Goal: Navigation & Orientation: Find specific page/section

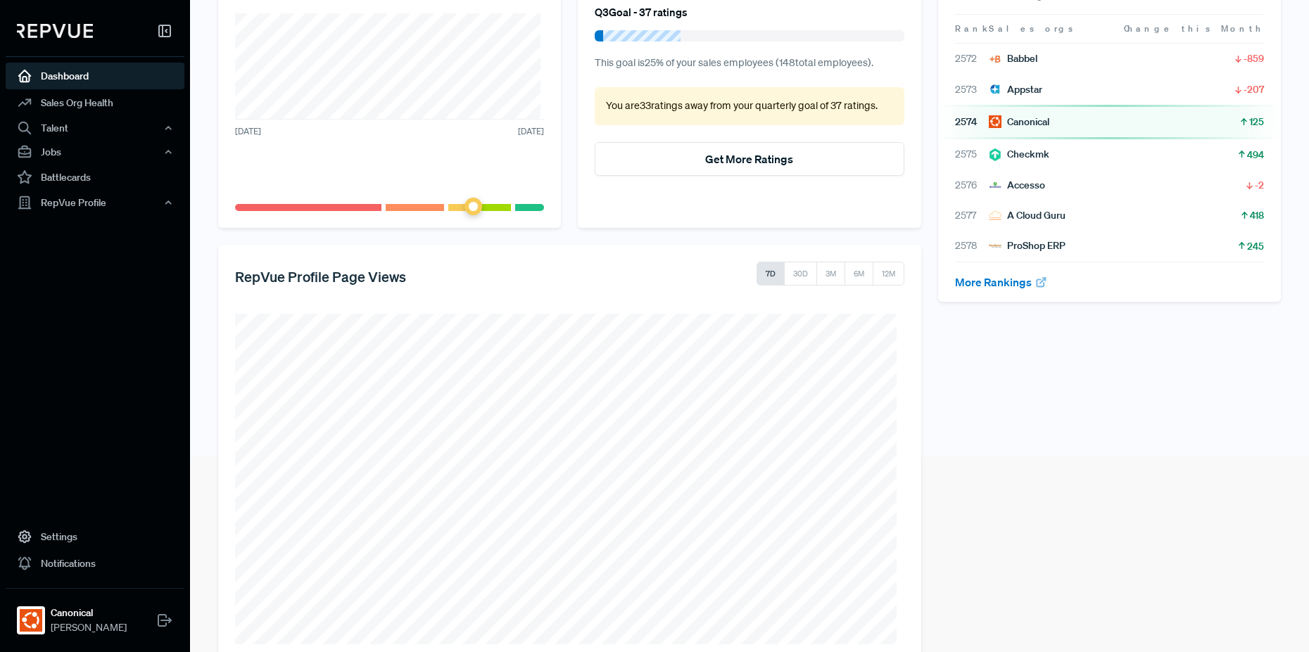
scroll to position [227, 0]
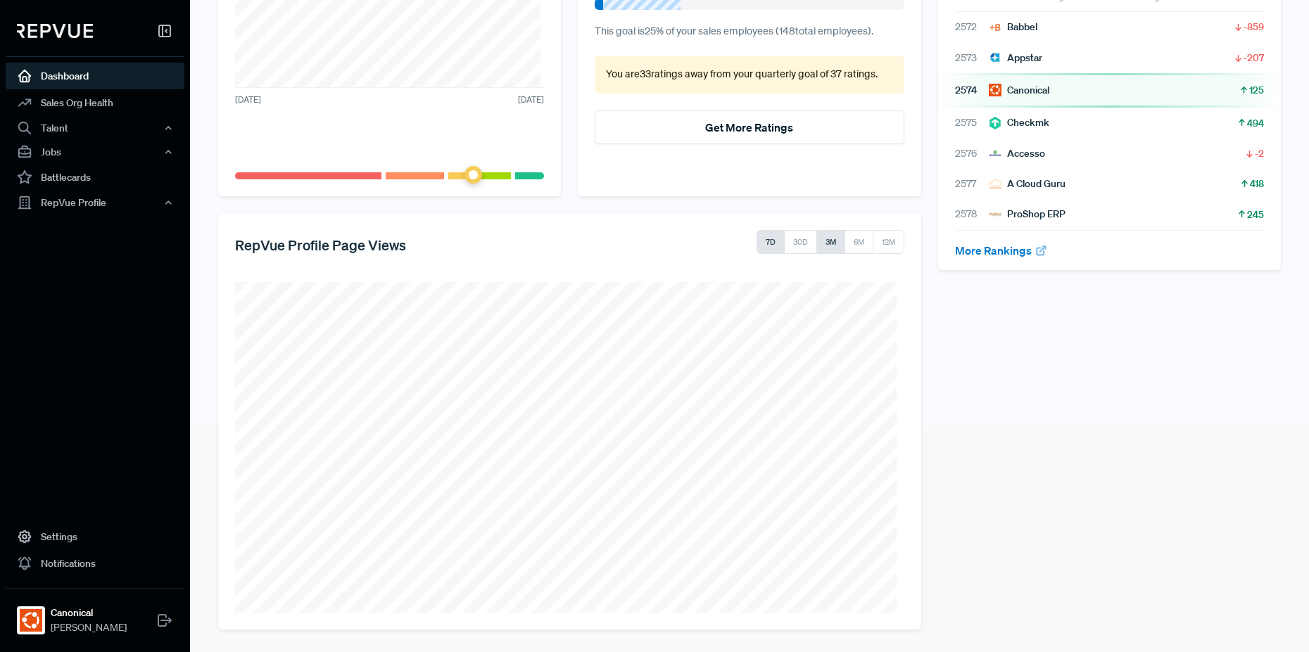
click at [817, 241] on button "3M" at bounding box center [831, 242] width 29 height 24
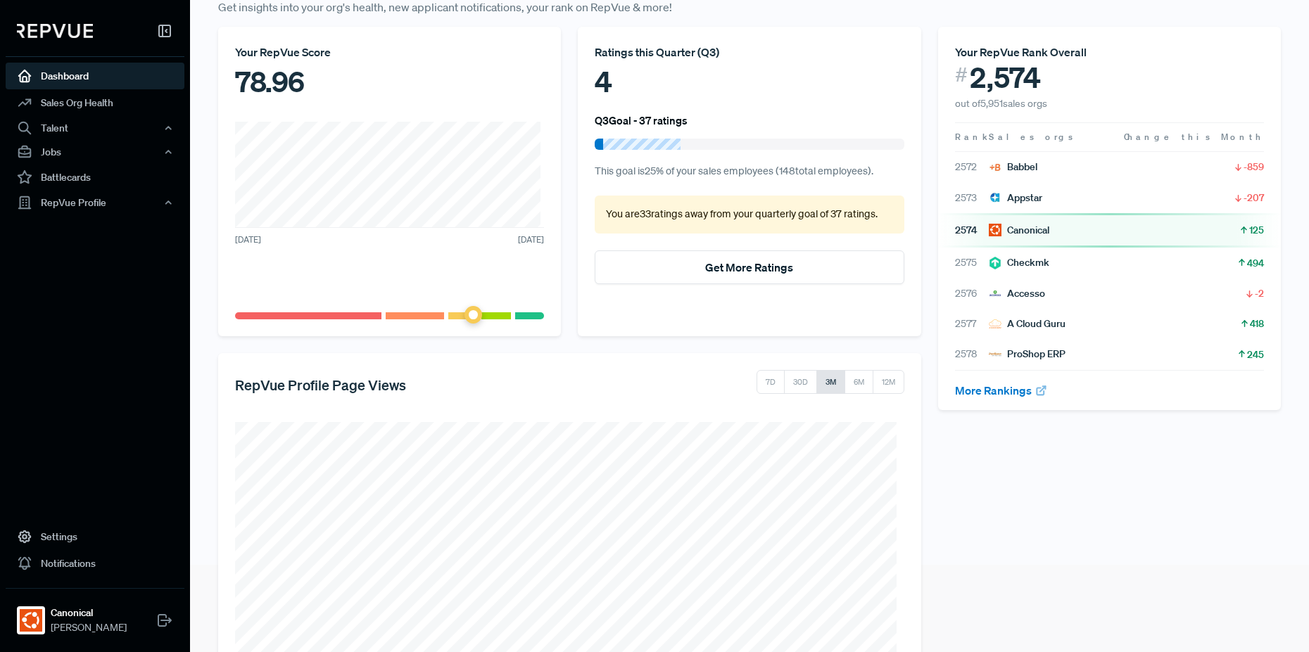
scroll to position [58, 0]
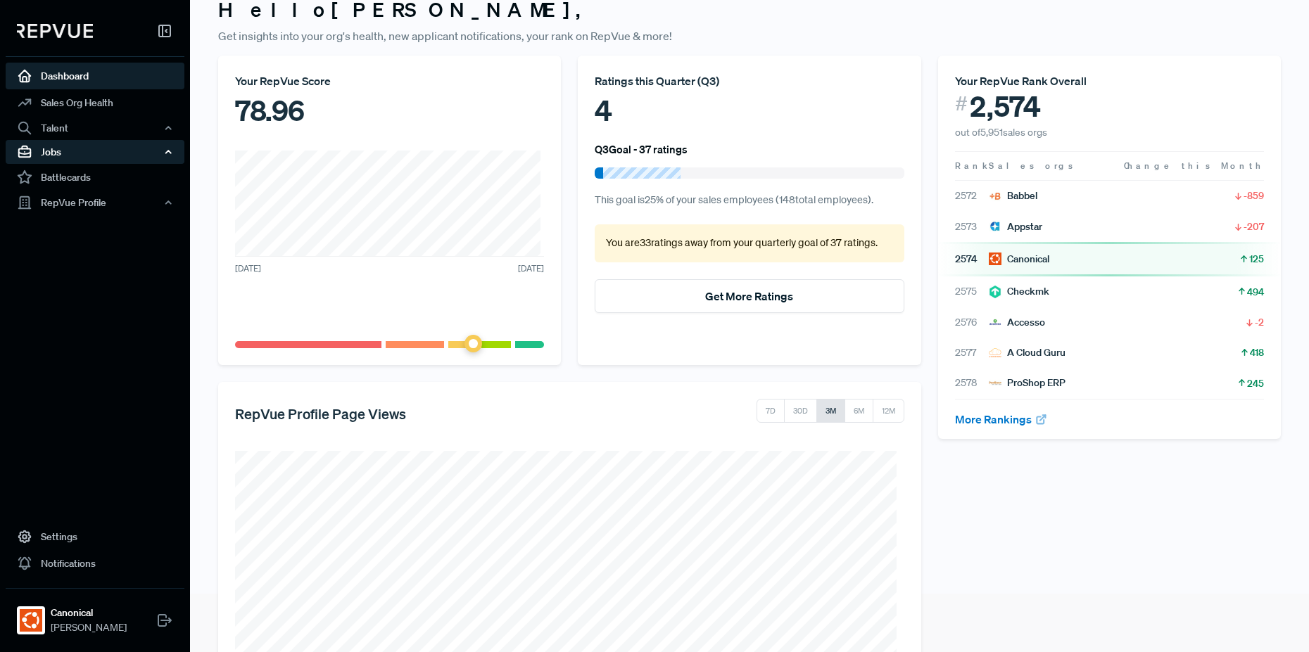
click at [63, 156] on div "Jobs" at bounding box center [95, 152] width 179 height 24
click at [72, 205] on link "Job Ads" at bounding box center [114, 201] width 179 height 23
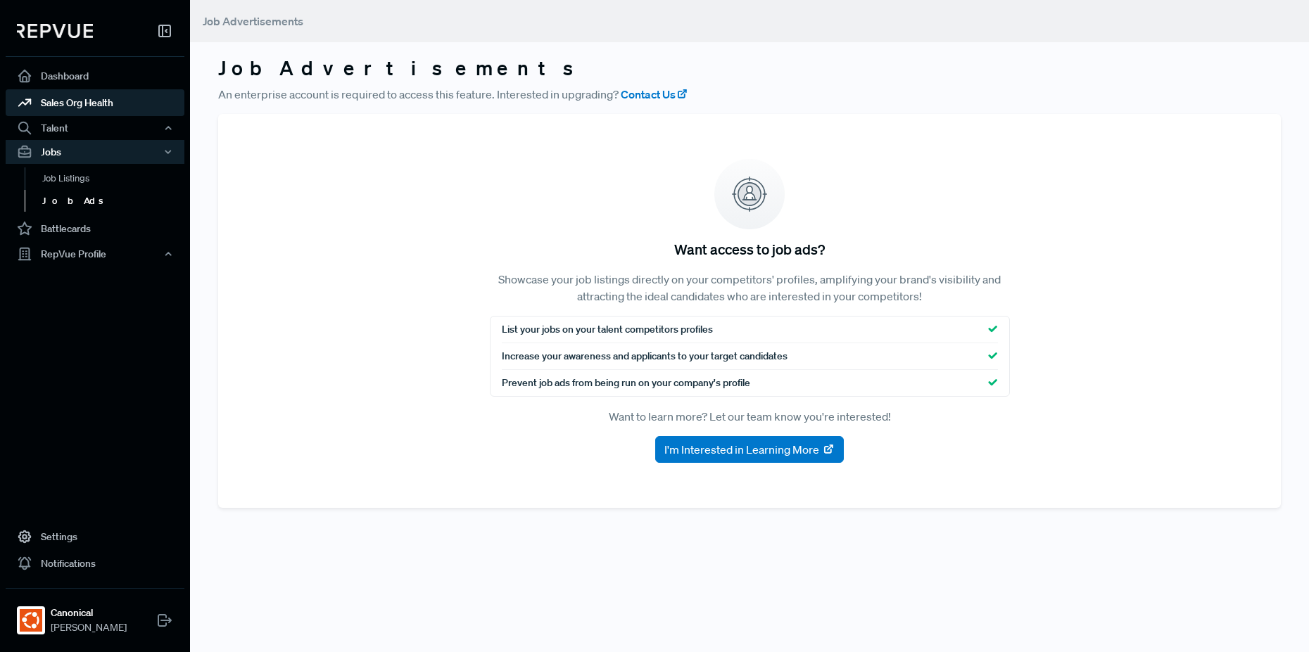
click at [96, 106] on link "Sales Org Health" at bounding box center [95, 102] width 179 height 27
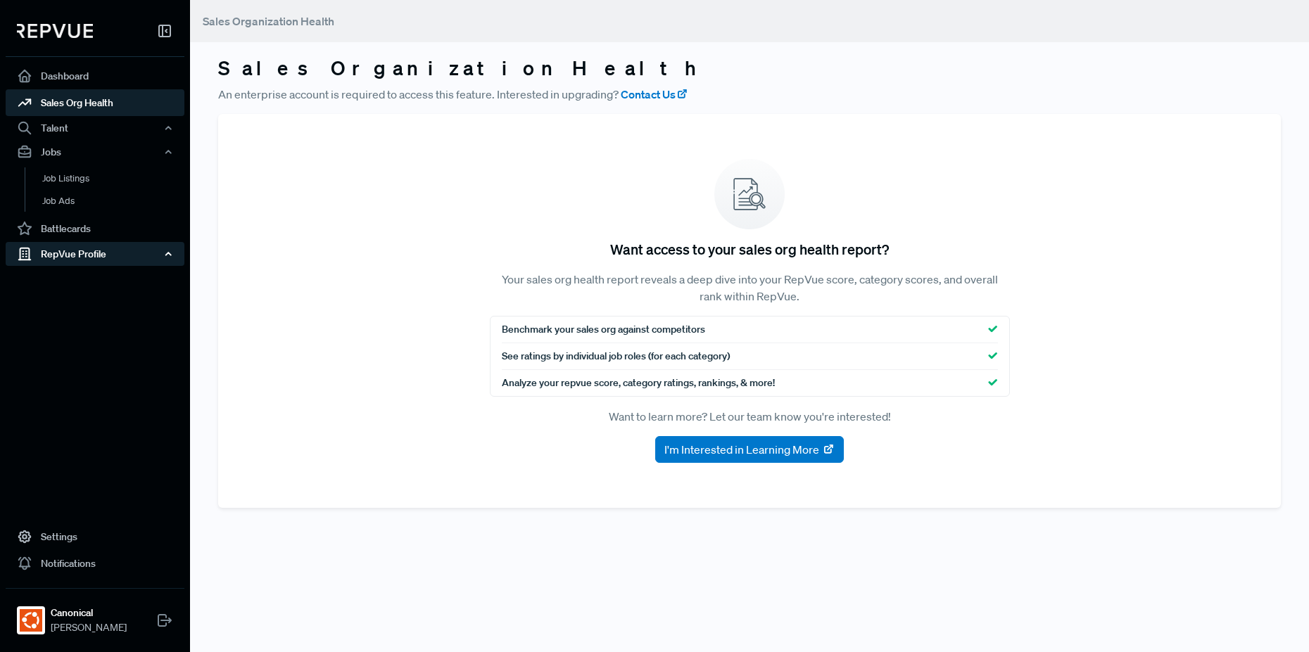
click at [88, 251] on div "RepVue Profile" at bounding box center [95, 254] width 179 height 24
click at [88, 277] on link "Profile Overview" at bounding box center [114, 288] width 179 height 36
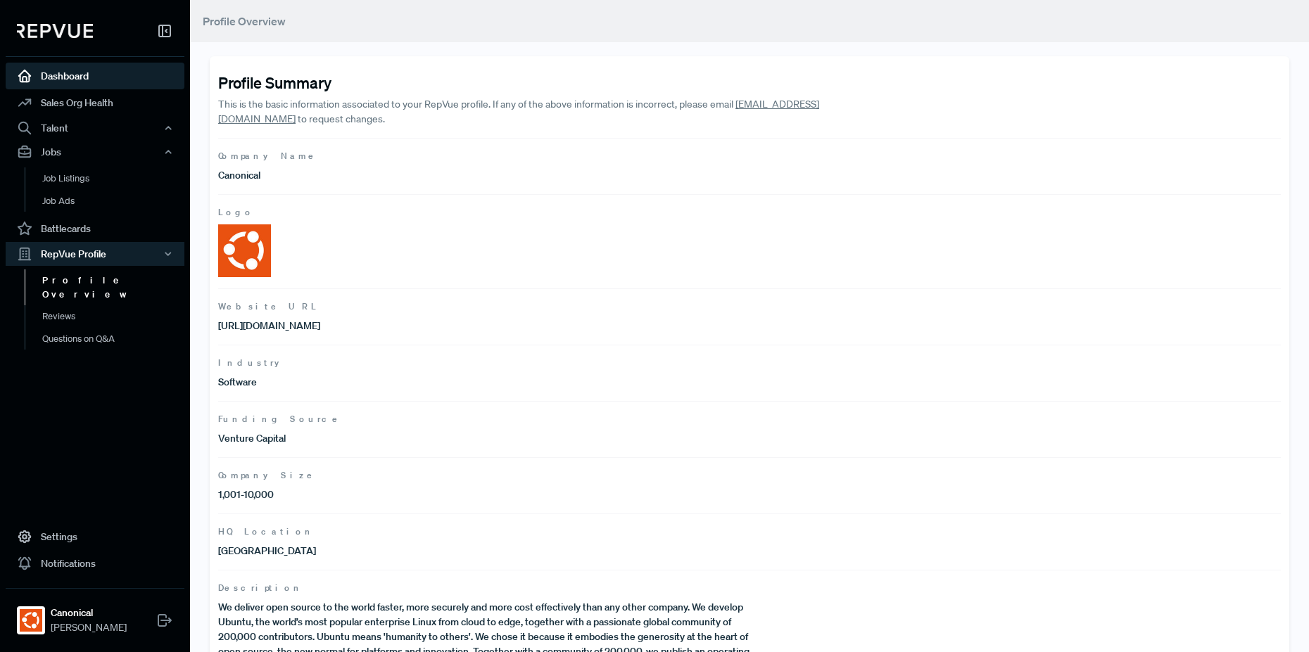
click at [99, 72] on link "Dashboard" at bounding box center [95, 76] width 179 height 27
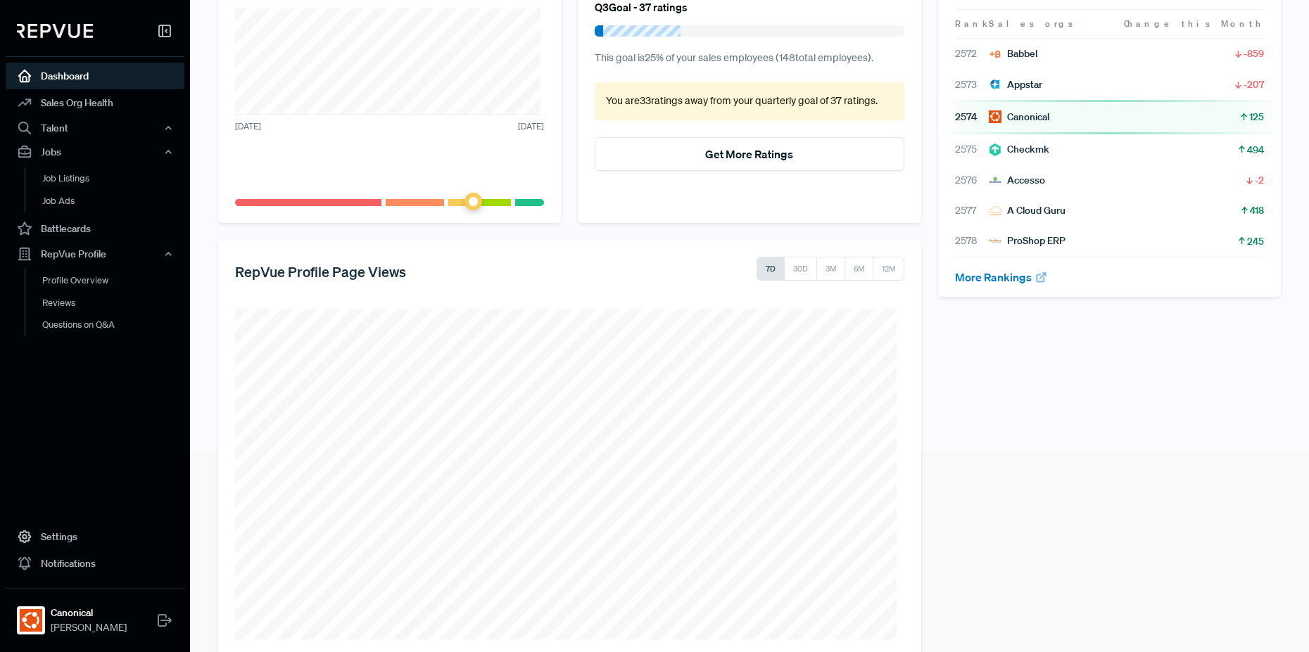
scroll to position [227, 0]
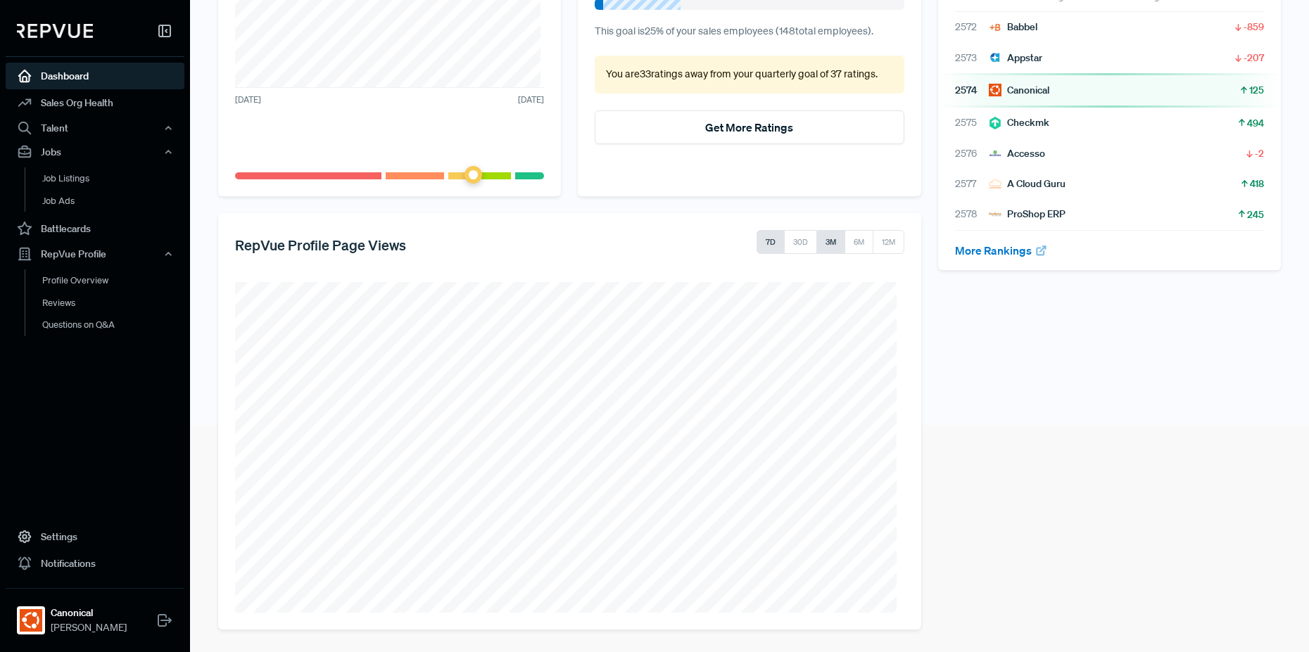
click at [821, 244] on button "3M" at bounding box center [831, 242] width 29 height 24
